Goal: Complete application form

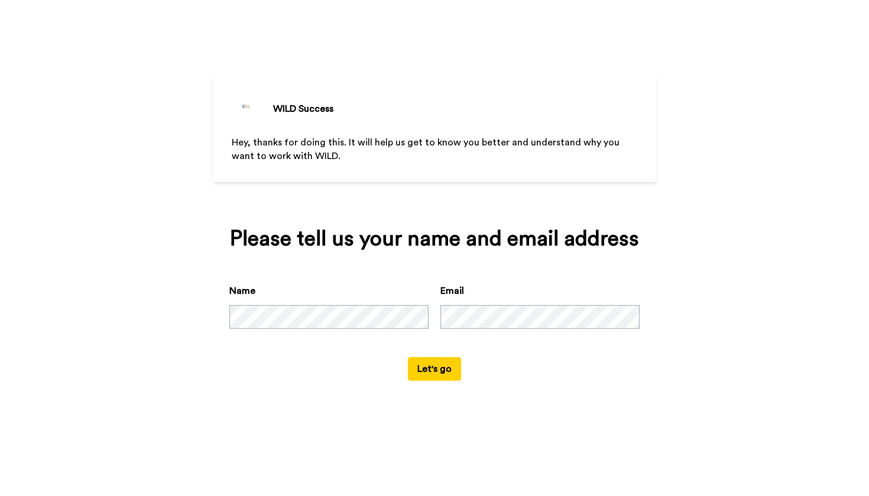
click at [443, 381] on button "Let's go" at bounding box center [434, 369] width 53 height 24
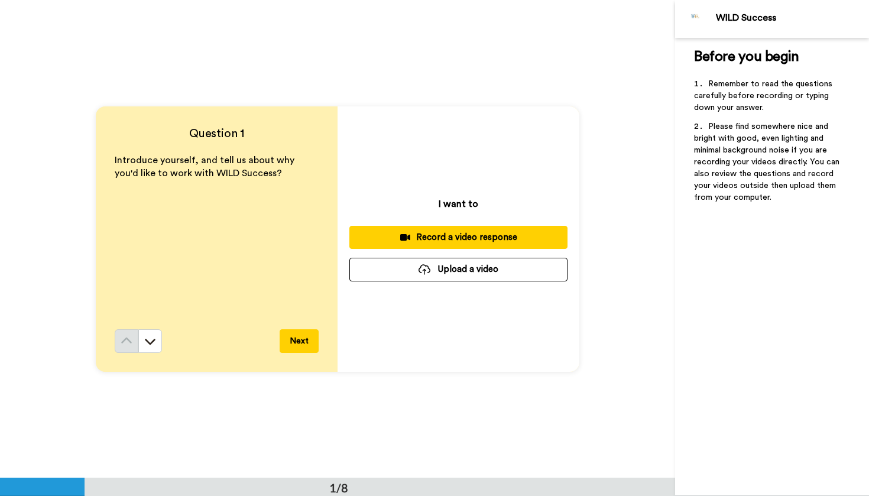
click at [418, 242] on div "Record a video response" at bounding box center [458, 237] width 199 height 12
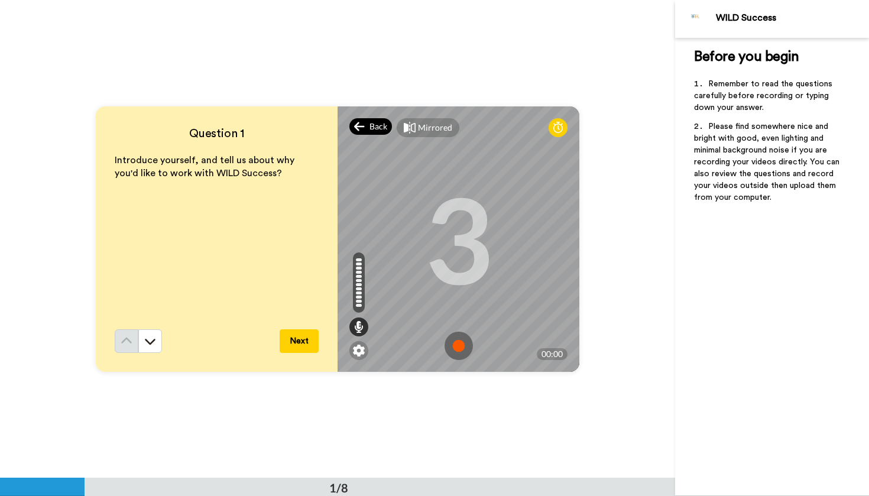
click at [362, 128] on icon at bounding box center [359, 127] width 11 height 12
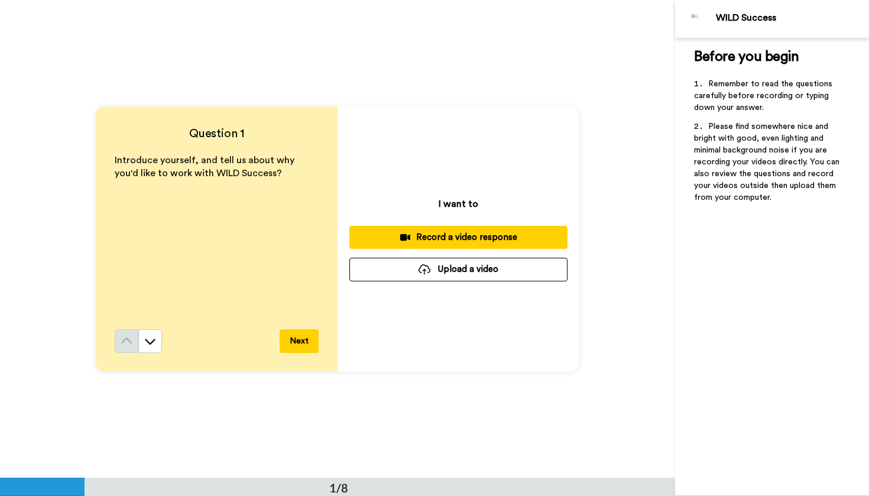
click at [420, 239] on div "Record a video response" at bounding box center [458, 237] width 199 height 12
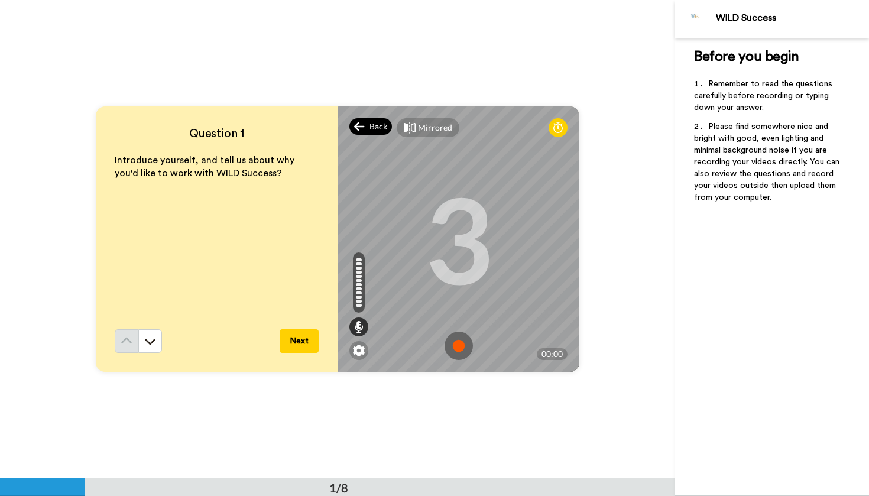
click at [371, 128] on span "Back" at bounding box center [379, 127] width 18 height 12
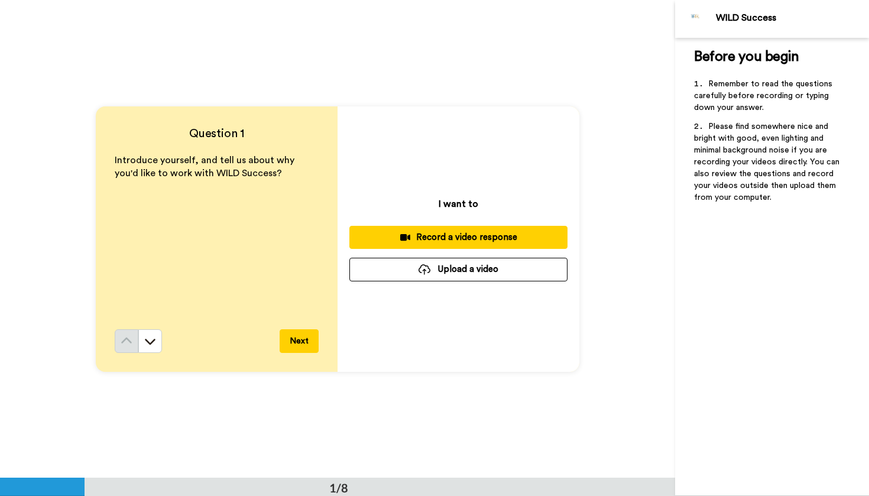
click at [404, 239] on icon at bounding box center [405, 237] width 10 height 7
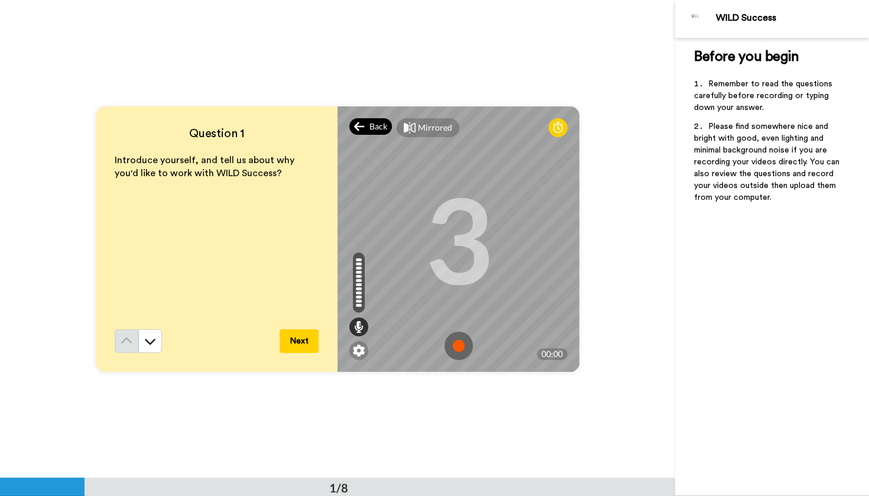
click at [367, 131] on div "Back" at bounding box center [370, 126] width 43 height 17
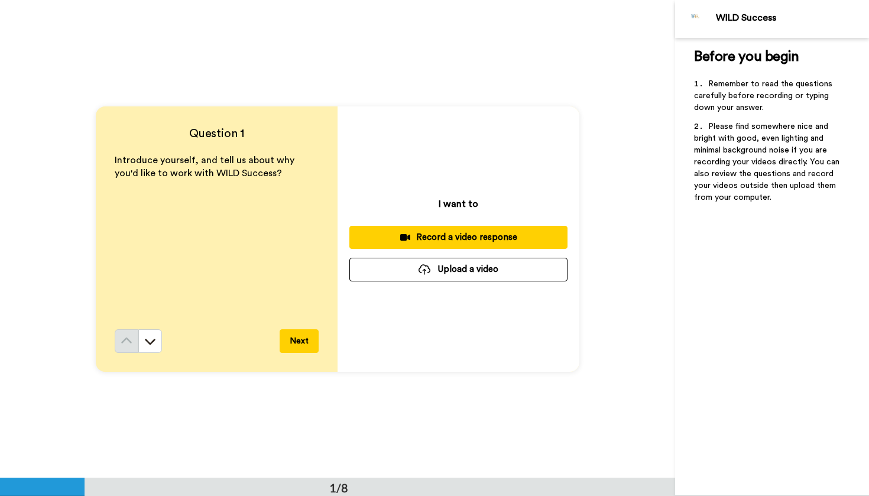
click at [394, 241] on div "Record a video response" at bounding box center [458, 237] width 199 height 12
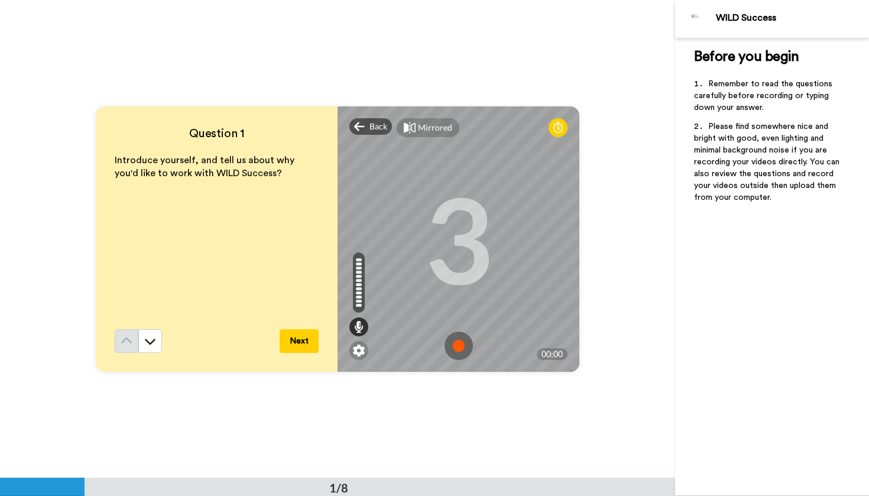
click at [456, 348] on img at bounding box center [459, 346] width 28 height 28
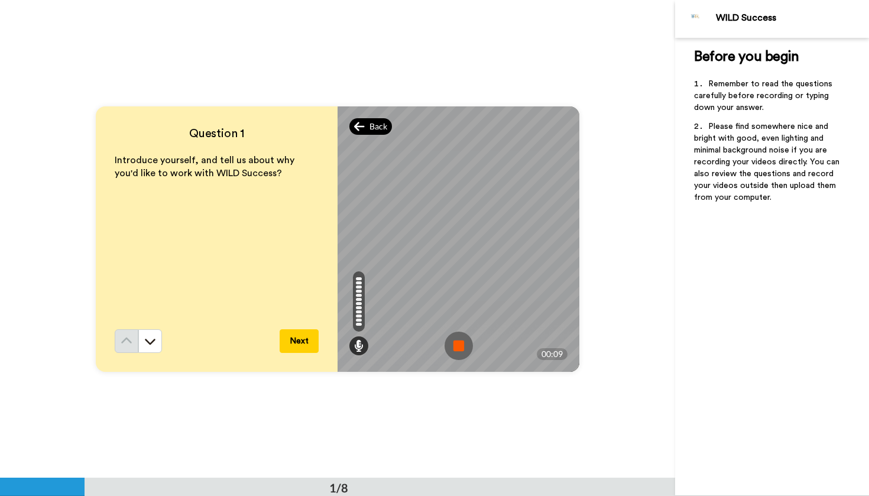
click at [377, 123] on span "Back" at bounding box center [379, 127] width 18 height 12
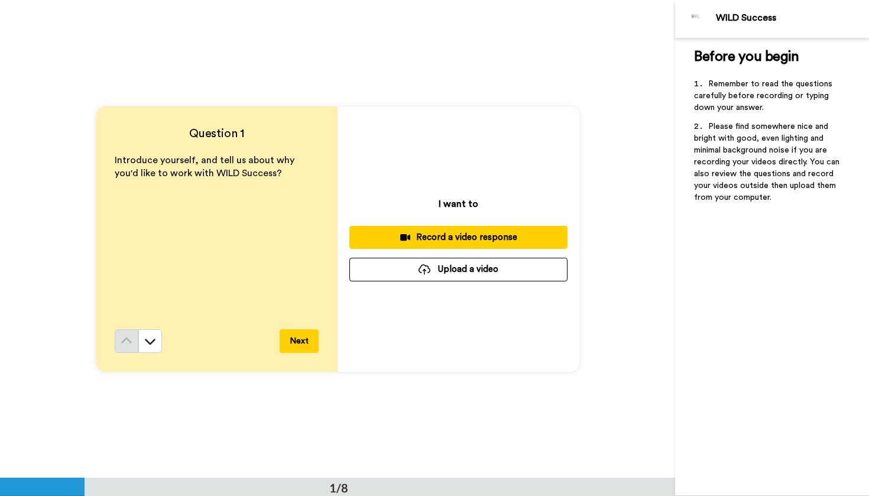
click at [490, 241] on div "Record a video response" at bounding box center [458, 237] width 199 height 12
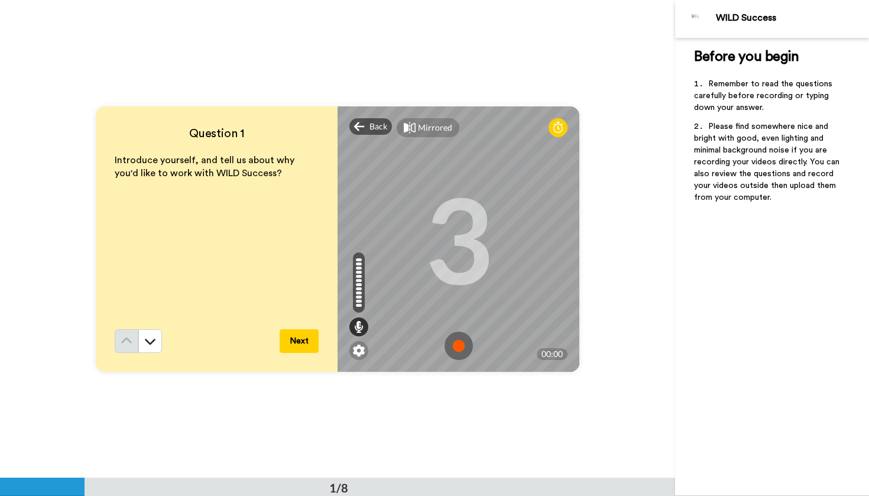
click at [461, 347] on img at bounding box center [459, 346] width 28 height 28
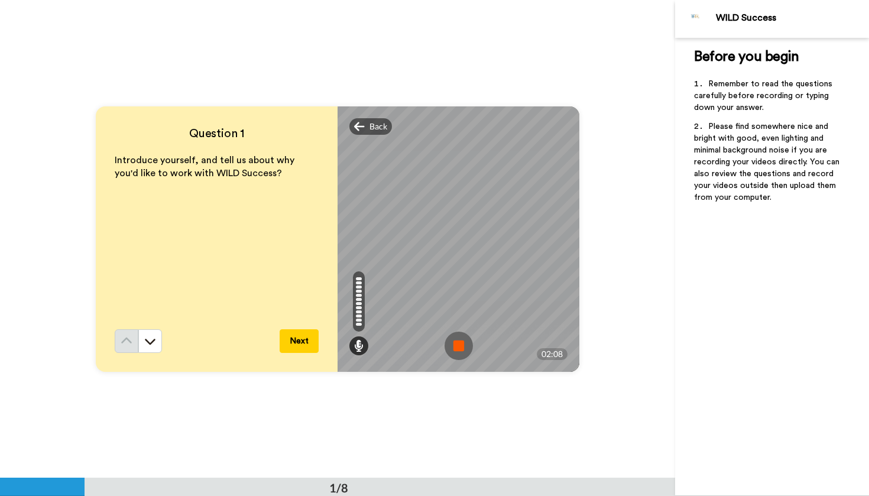
click at [458, 351] on img at bounding box center [459, 346] width 28 height 28
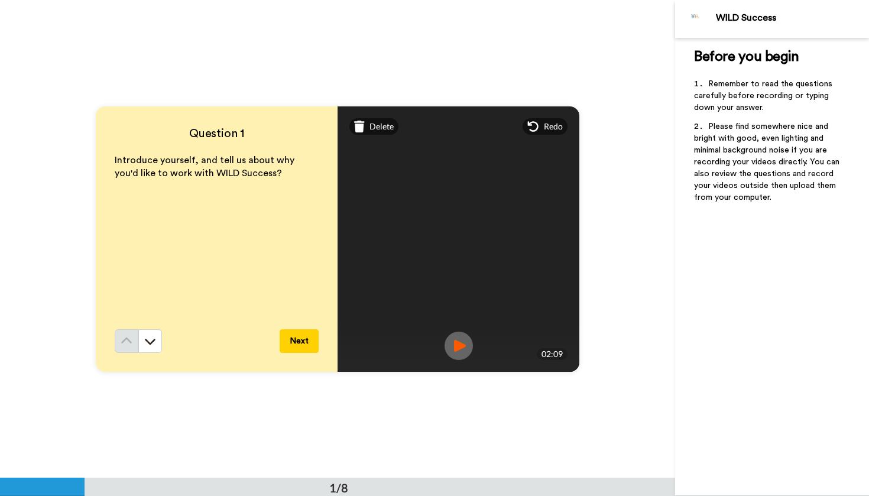
click at [464, 345] on img at bounding box center [459, 346] width 28 height 28
click at [303, 347] on button "Next" at bounding box center [299, 341] width 39 height 24
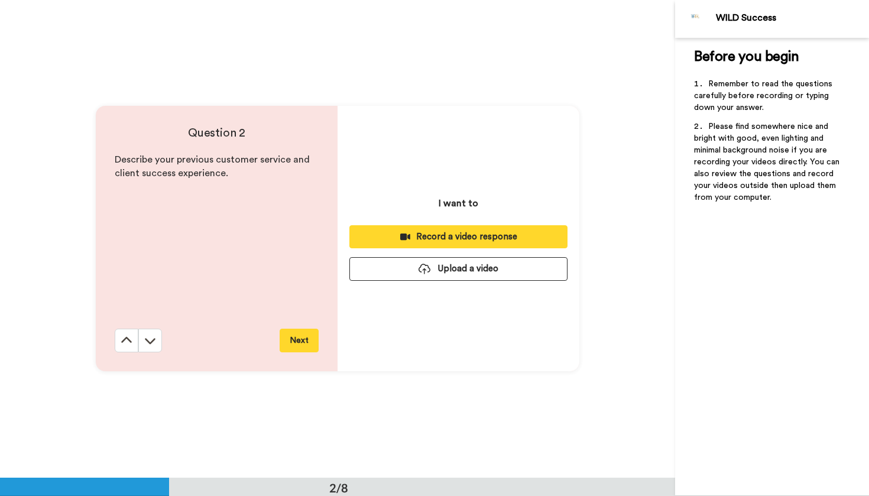
scroll to position [478, 0]
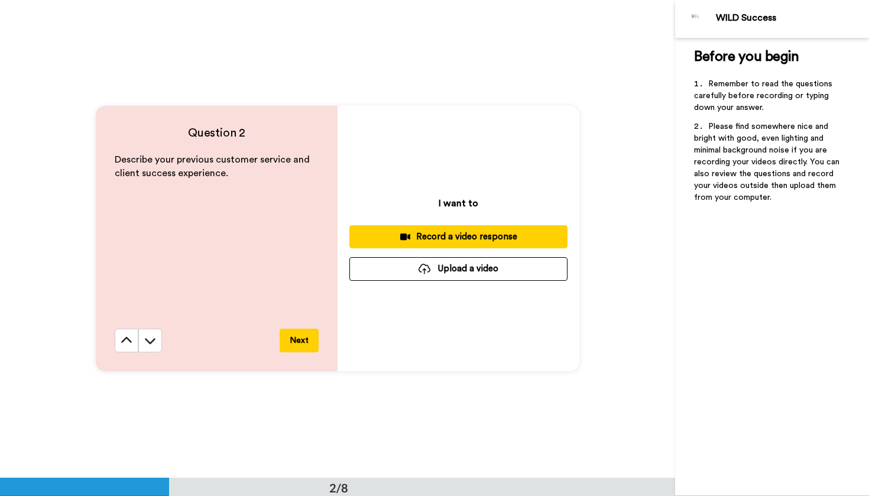
click at [447, 237] on div "Record a video response" at bounding box center [458, 237] width 199 height 12
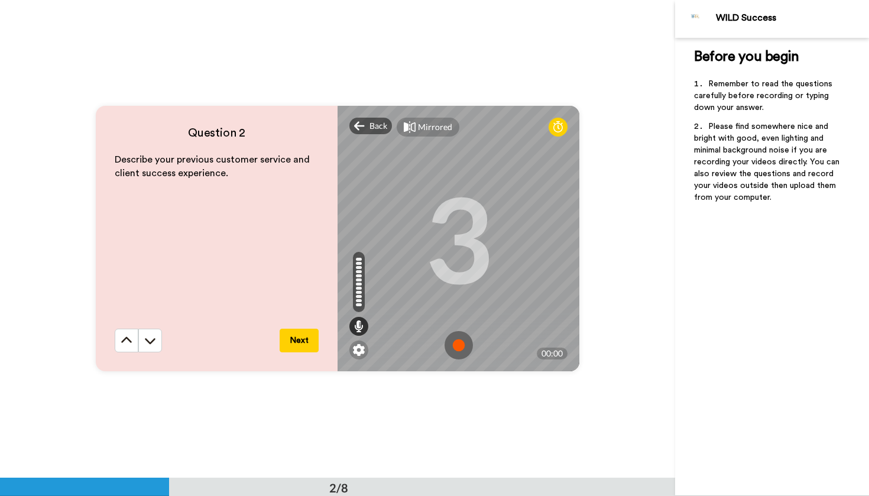
click at [455, 346] on img at bounding box center [459, 345] width 28 height 28
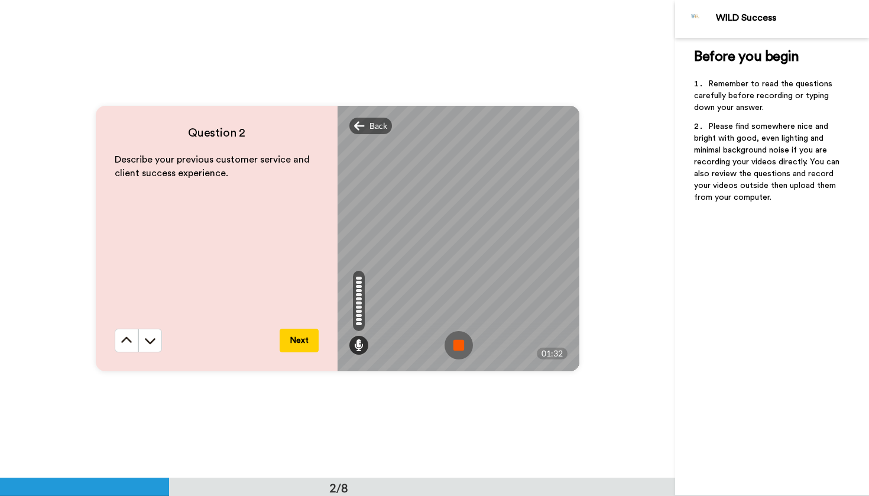
click at [464, 344] on img at bounding box center [459, 345] width 28 height 28
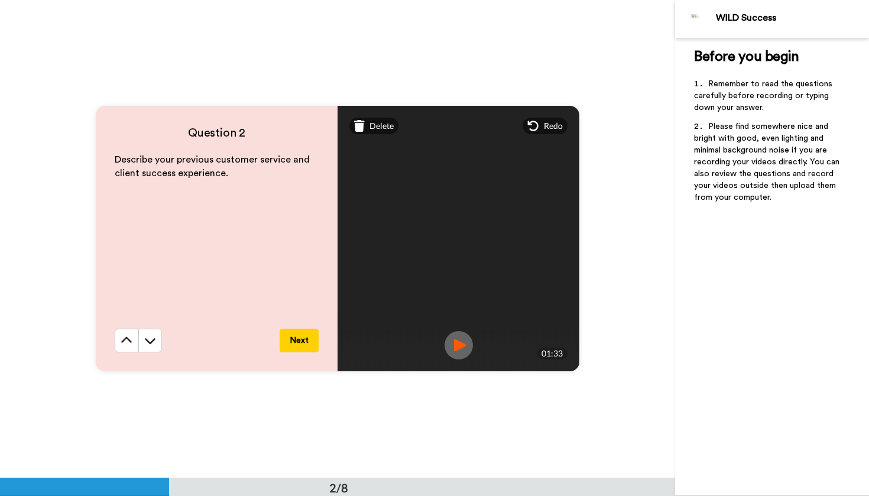
click at [468, 345] on img at bounding box center [459, 345] width 28 height 28
click at [296, 341] on button "Next" at bounding box center [299, 341] width 39 height 24
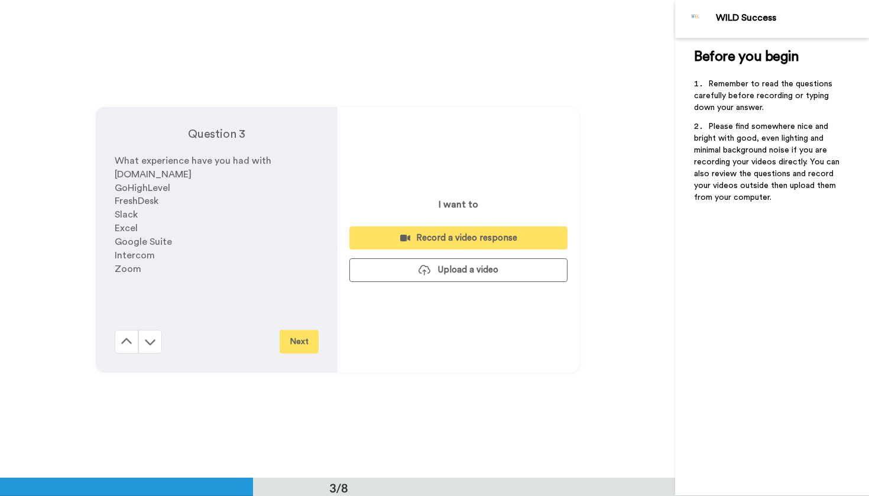
scroll to position [956, 0]
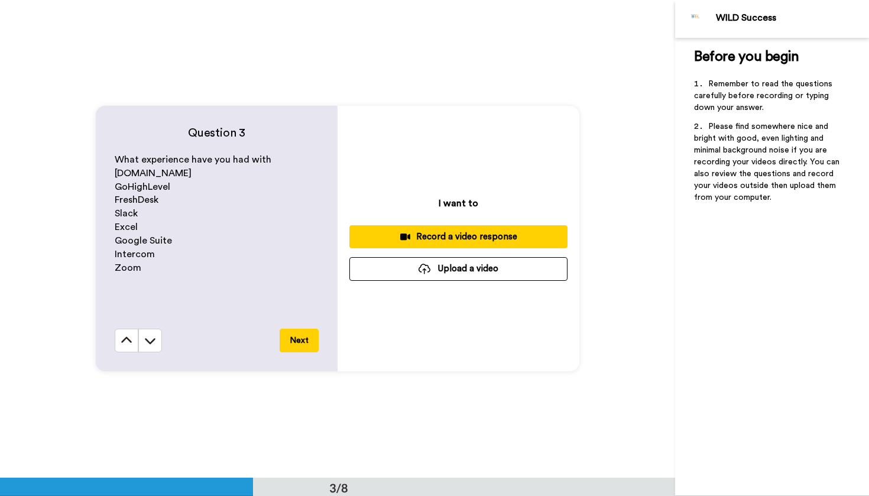
click at [487, 234] on div "Record a video response" at bounding box center [458, 237] width 199 height 12
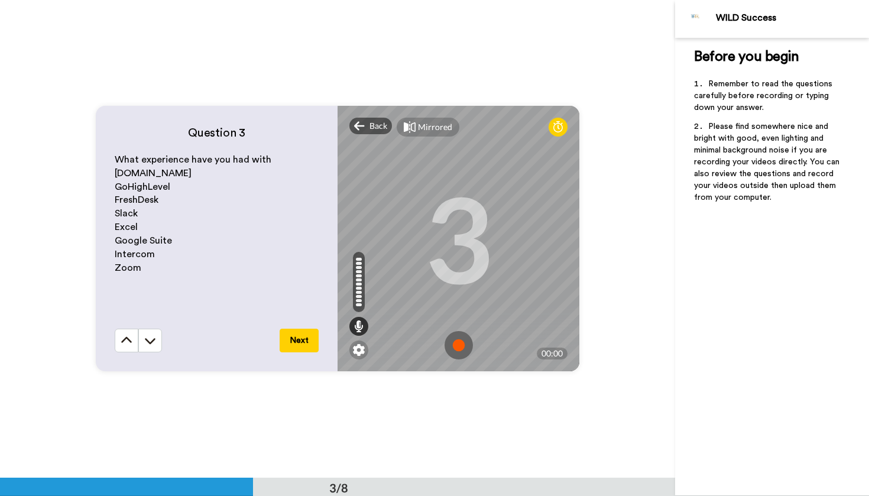
click at [456, 348] on img at bounding box center [459, 345] width 28 height 28
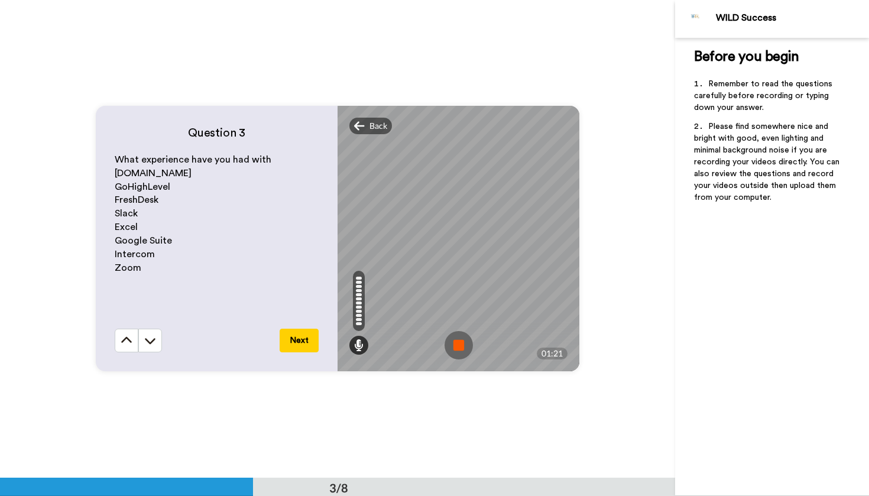
click at [457, 350] on img at bounding box center [459, 345] width 28 height 28
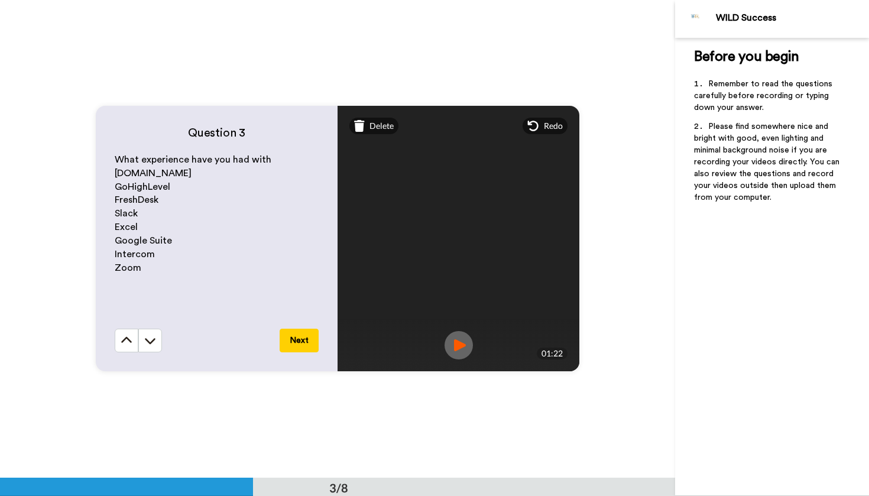
click at [457, 350] on img at bounding box center [459, 345] width 28 height 28
click at [388, 132] on div "Delete" at bounding box center [373, 126] width 49 height 17
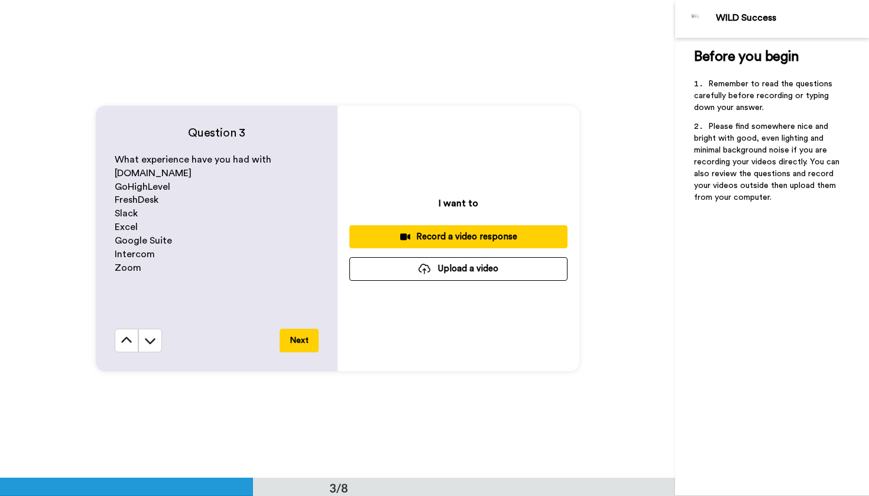
click at [461, 239] on div "Record a video response" at bounding box center [458, 237] width 199 height 12
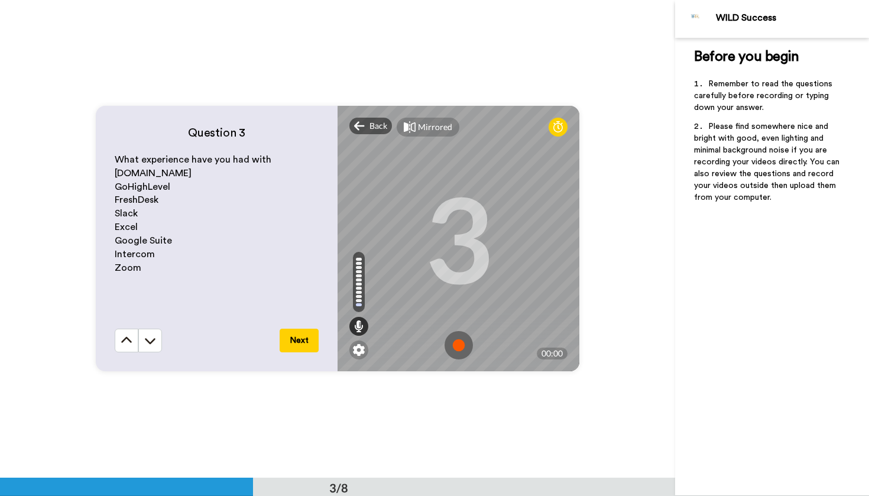
click at [459, 348] on img at bounding box center [459, 345] width 28 height 28
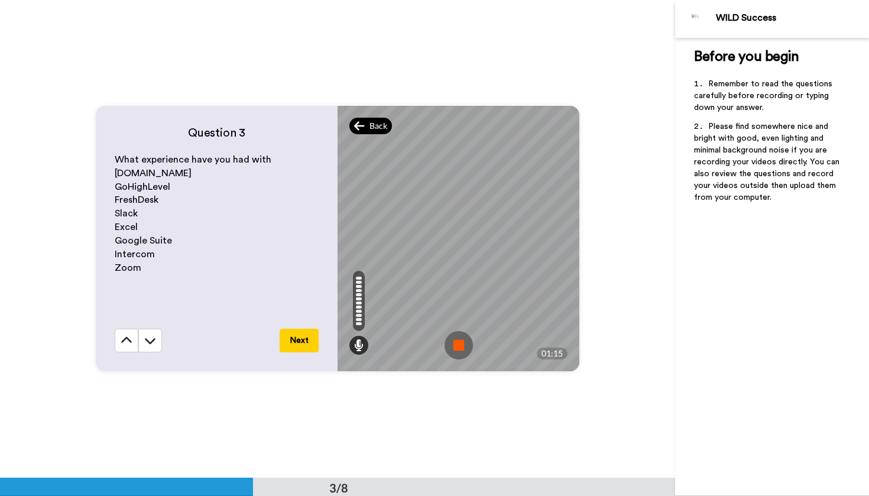
click at [370, 125] on span "Back" at bounding box center [379, 126] width 18 height 12
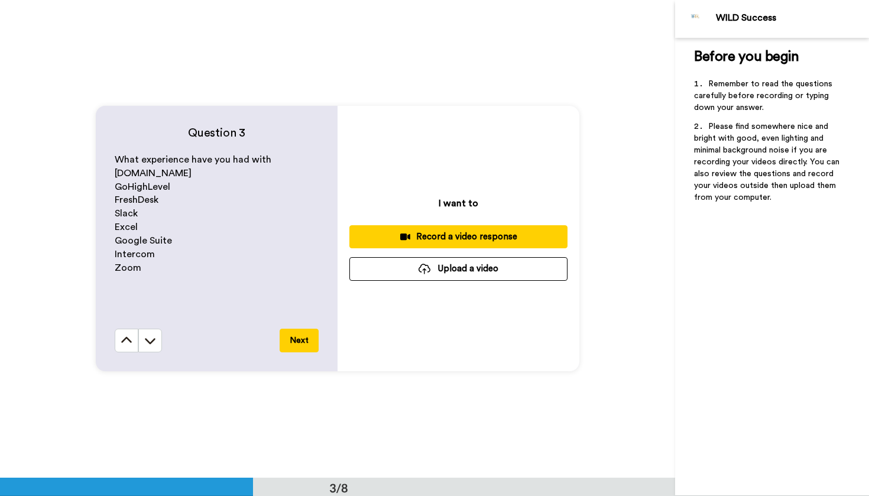
click at [448, 237] on div "Record a video response" at bounding box center [458, 237] width 199 height 12
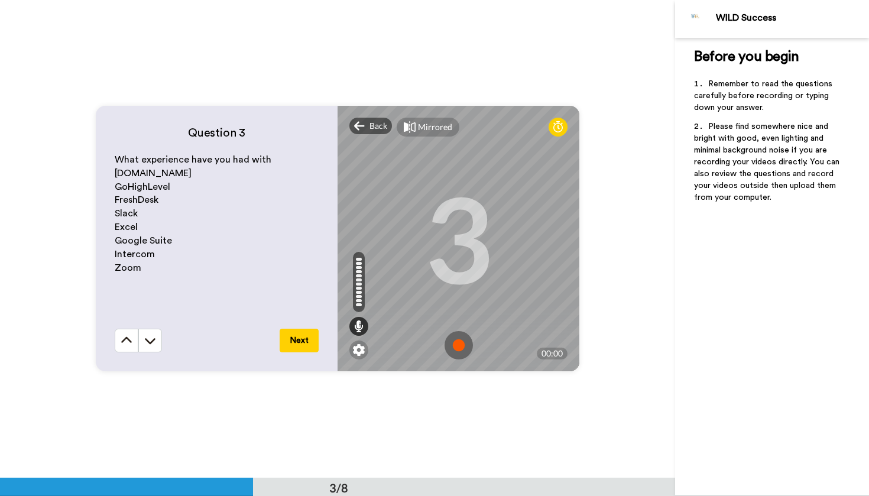
click at [457, 349] on img at bounding box center [459, 345] width 28 height 28
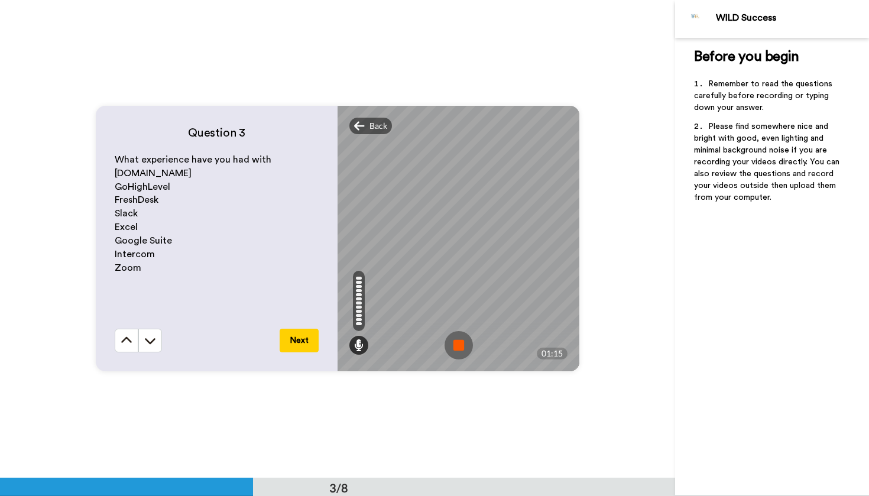
click at [457, 349] on img at bounding box center [459, 345] width 28 height 28
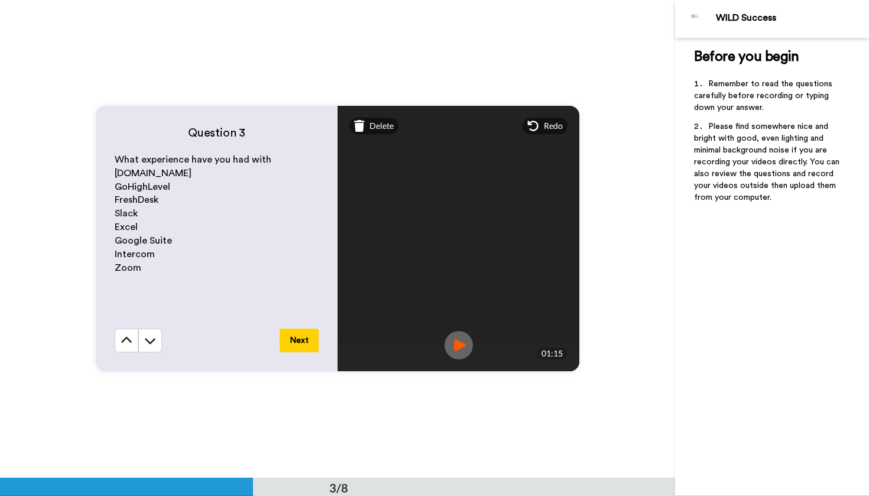
click at [457, 349] on img at bounding box center [459, 345] width 28 height 28
click at [292, 342] on button "Next" at bounding box center [299, 341] width 39 height 24
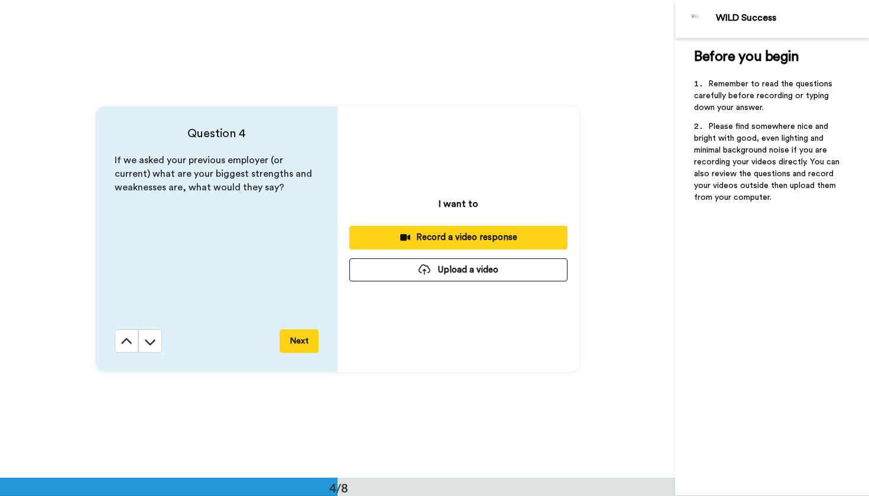
scroll to position [1434, 0]
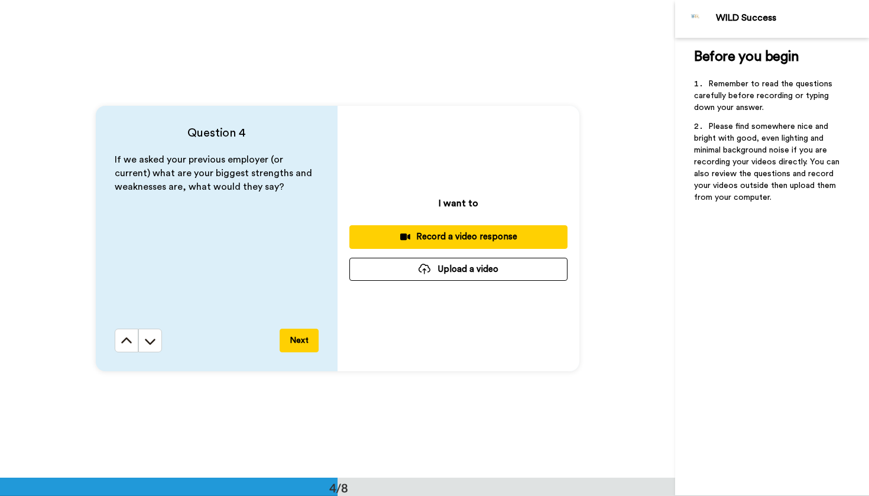
click at [461, 235] on div "Record a video response" at bounding box center [458, 237] width 199 height 12
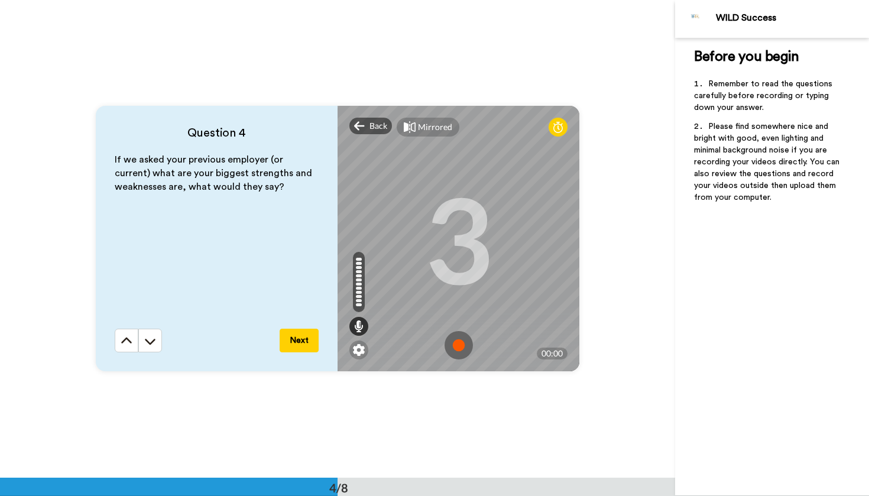
click at [459, 345] on img at bounding box center [459, 345] width 28 height 28
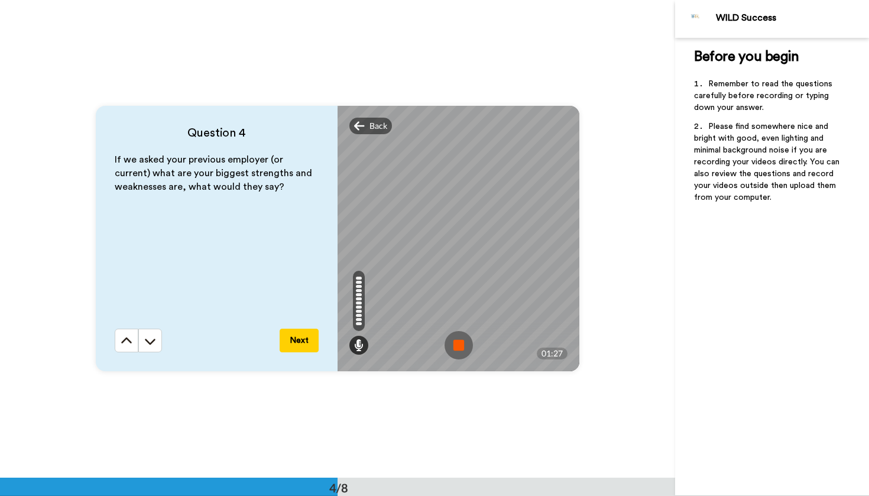
click at [459, 345] on img at bounding box center [459, 345] width 28 height 28
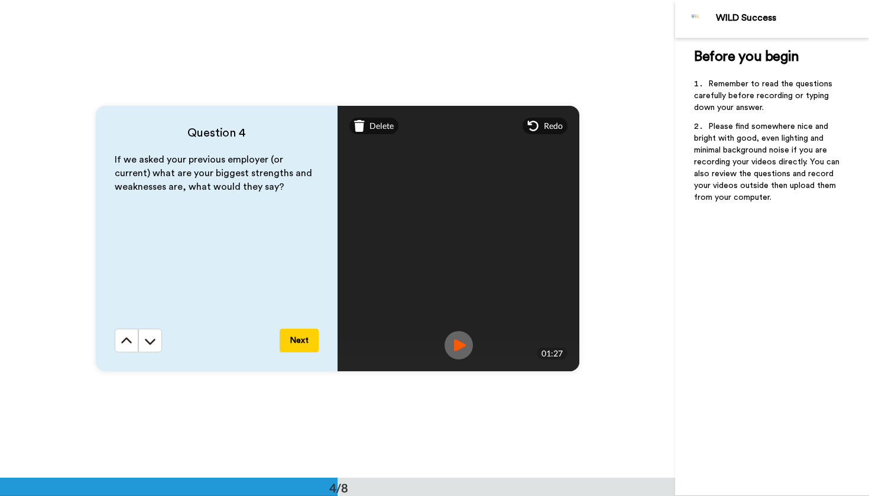
click at [464, 346] on img at bounding box center [459, 345] width 28 height 28
click at [302, 344] on button "Next" at bounding box center [299, 341] width 39 height 24
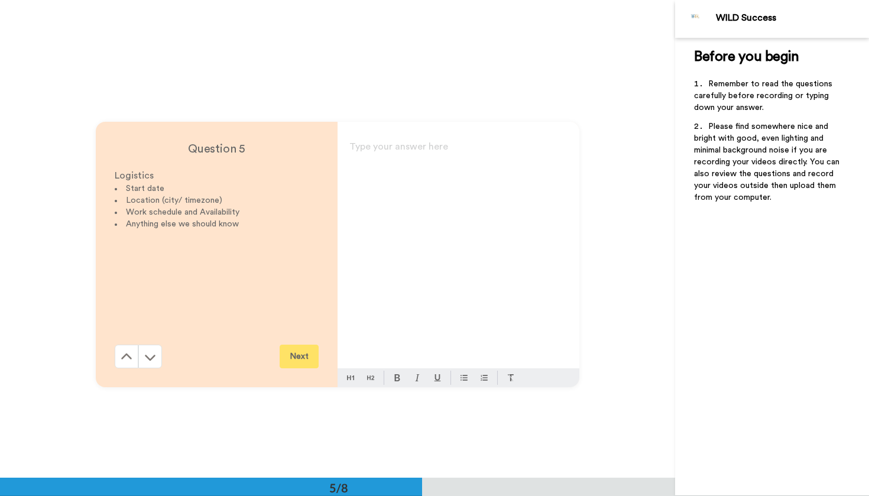
scroll to position [1912, 0]
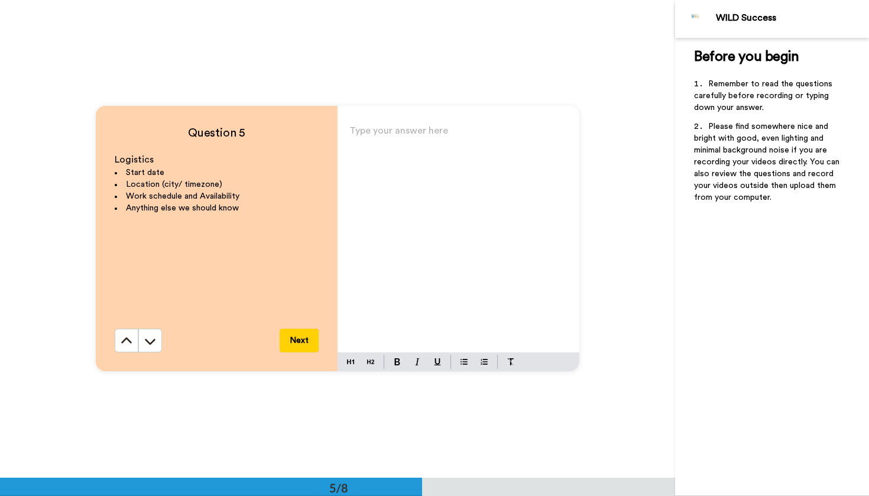
click at [127, 341] on button at bounding box center [127, 341] width 24 height 24
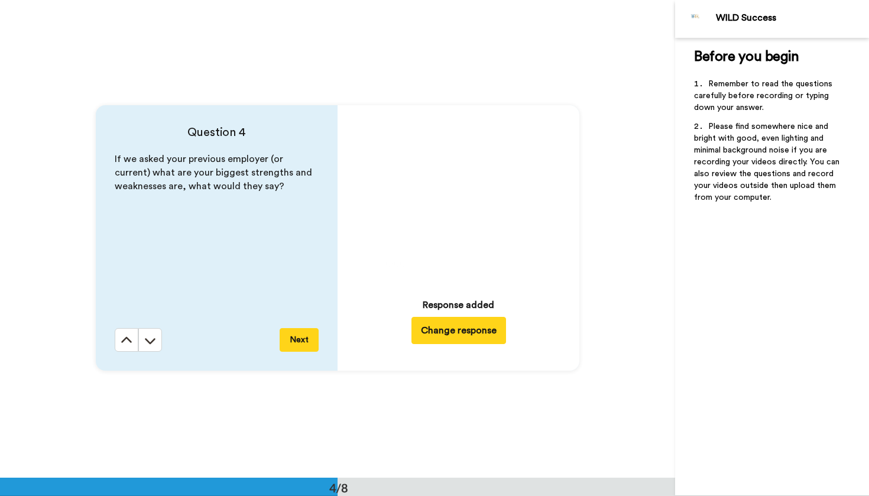
scroll to position [1434, 0]
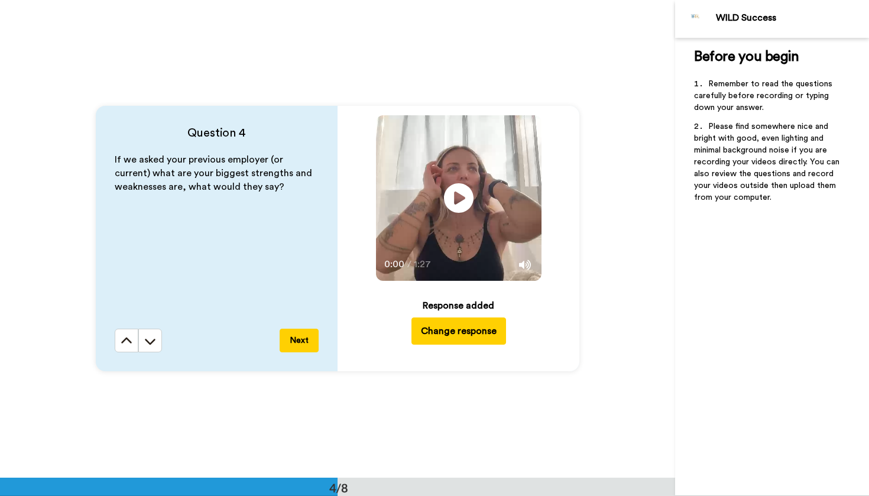
click at [306, 339] on button "Next" at bounding box center [299, 341] width 39 height 24
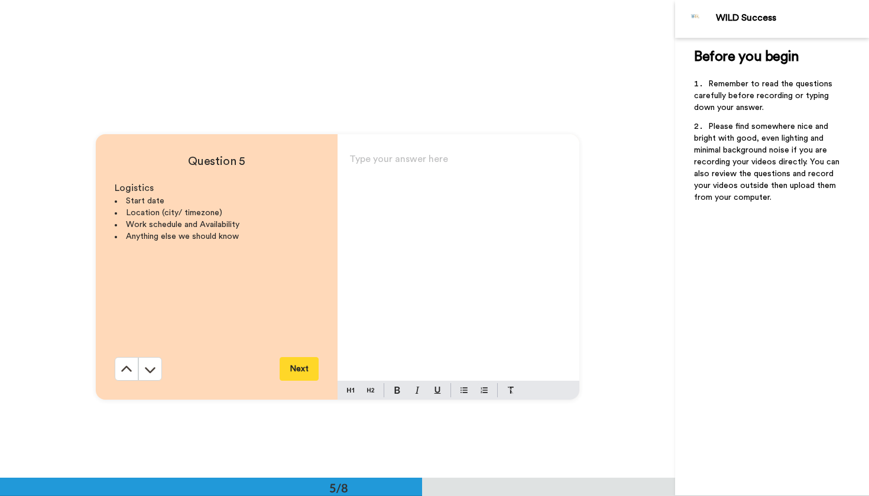
scroll to position [1912, 0]
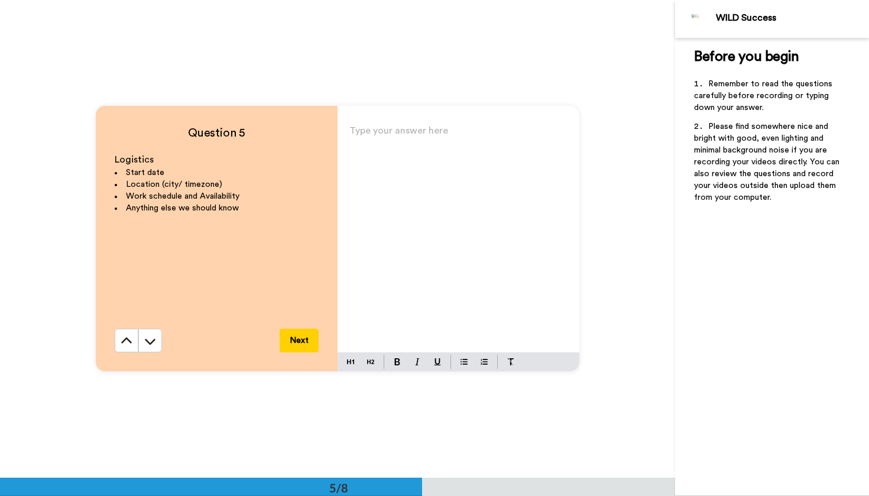
click at [361, 131] on p "Type your answer here ﻿" at bounding box center [458, 135] width 218 height 17
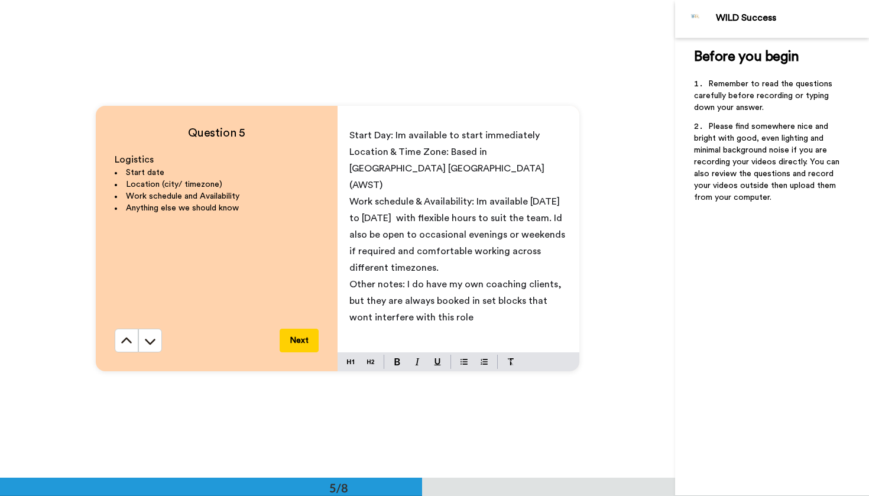
click at [409, 280] on span "Other notes: I do have my own coaching clients, but they are always booked in s…" at bounding box center [456, 301] width 215 height 43
click at [457, 280] on span "Other notes: I run my own small business on the side so I do have my own coachi…" at bounding box center [454, 309] width 210 height 59
click at [410, 303] on p "Other notes: I run my own small business on the side so I do have my coaching c…" at bounding box center [458, 309] width 218 height 66
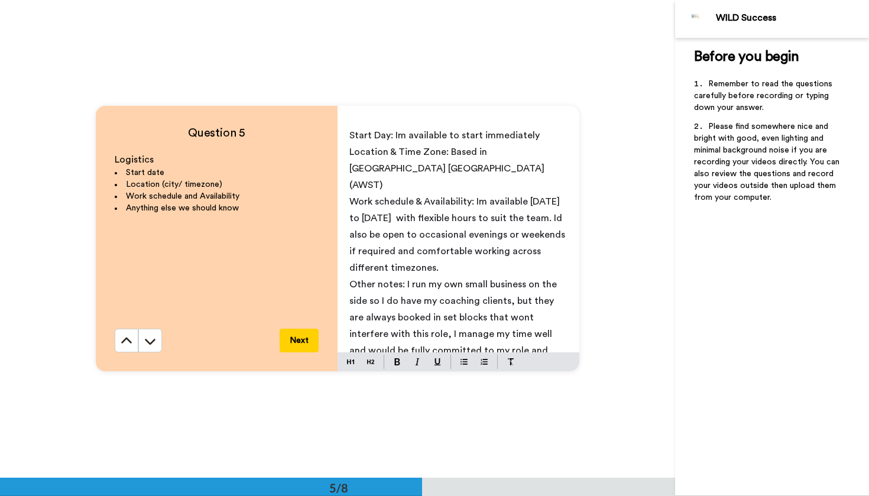
click at [307, 341] on button "Next" at bounding box center [299, 341] width 39 height 24
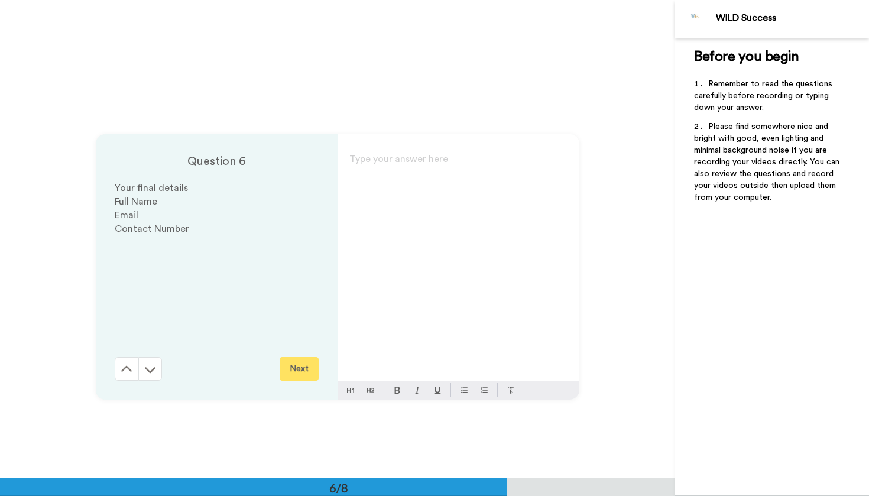
scroll to position [2389, 0]
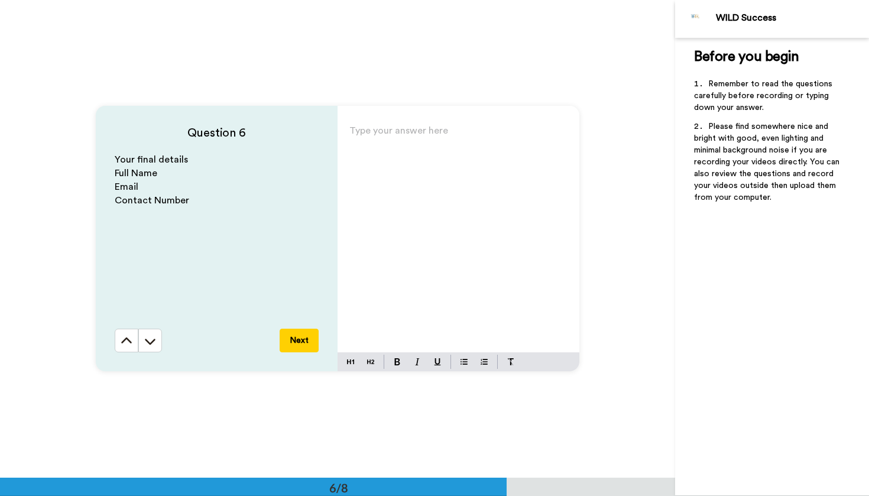
click at [359, 149] on div "Type your answer here ﻿" at bounding box center [459, 237] width 242 height 230
click at [305, 341] on button "Next" at bounding box center [299, 341] width 39 height 24
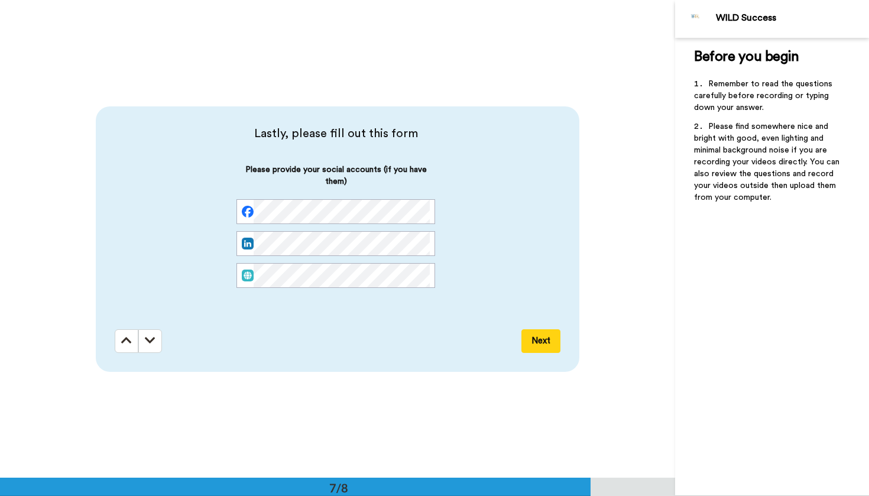
scroll to position [2868, 0]
click at [546, 342] on button "Next" at bounding box center [541, 341] width 39 height 24
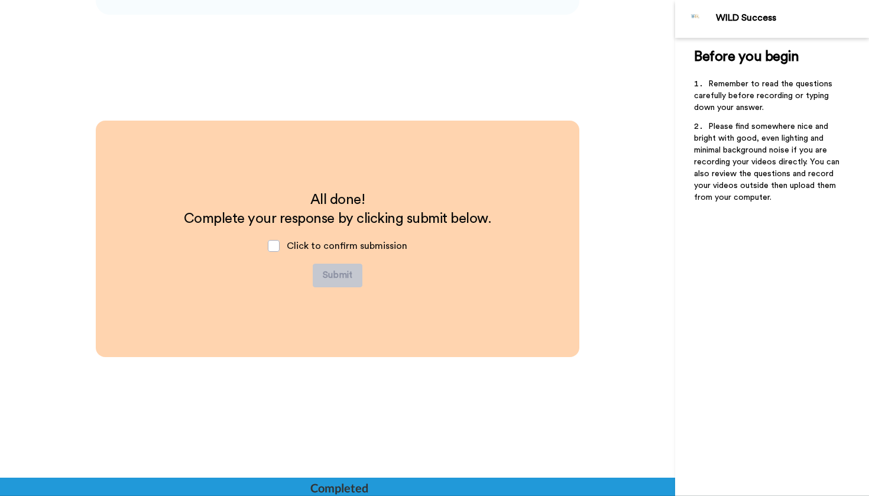
scroll to position [3225, 0]
click at [275, 248] on span at bounding box center [274, 245] width 12 height 12
click at [351, 278] on button "Submit" at bounding box center [338, 275] width 50 height 24
